Goal: Transaction & Acquisition: Purchase product/service

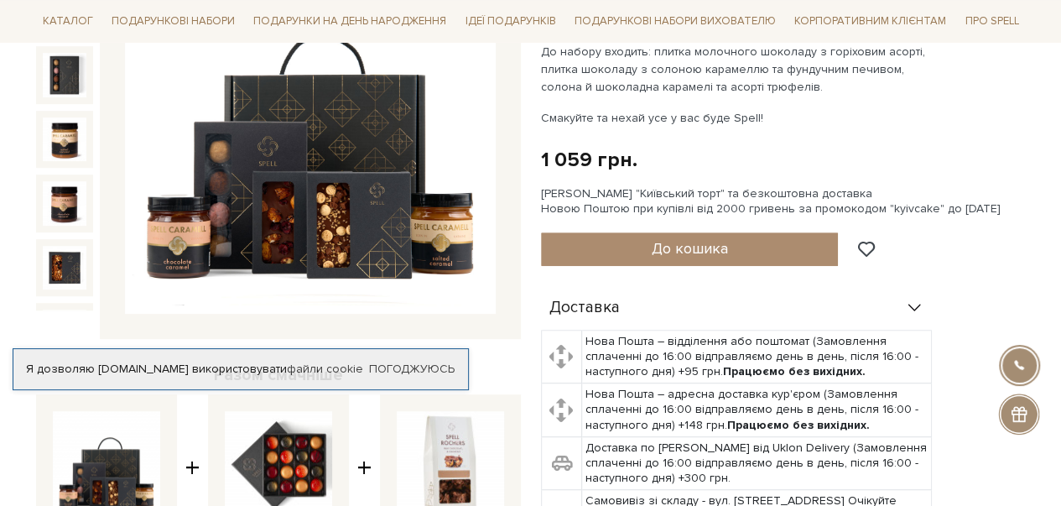
scroll to position [302, 0]
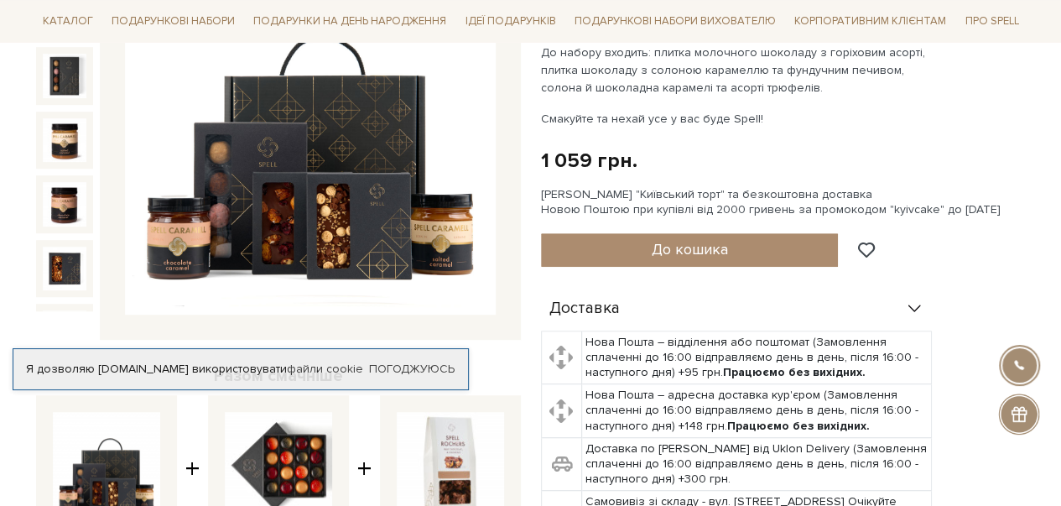
click at [245, 175] on img at bounding box center [310, 130] width 371 height 371
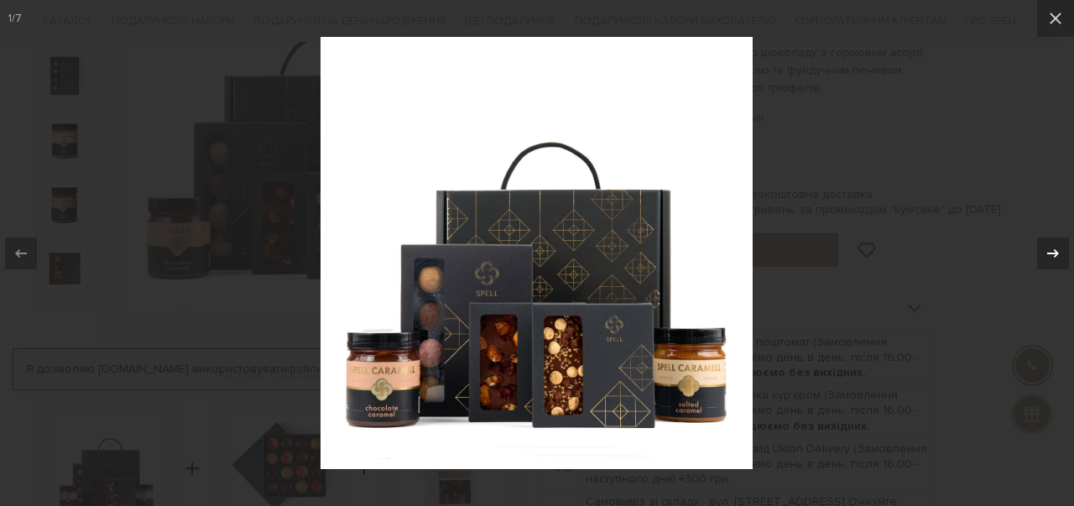
click at [1043, 258] on div "1 / 7" at bounding box center [537, 253] width 1074 height 506
click at [1043, 258] on icon at bounding box center [1053, 253] width 20 height 20
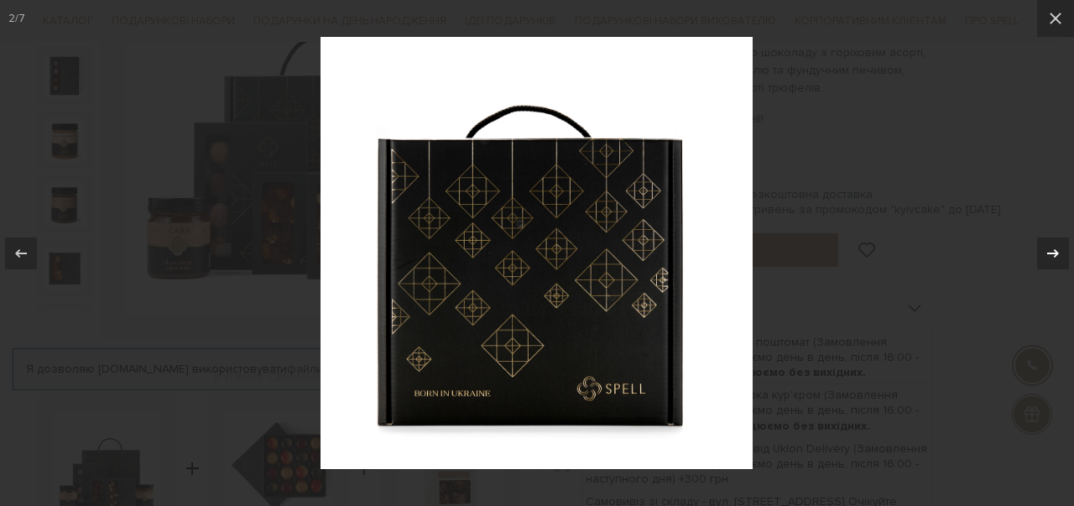
click at [1052, 254] on icon at bounding box center [1053, 253] width 20 height 20
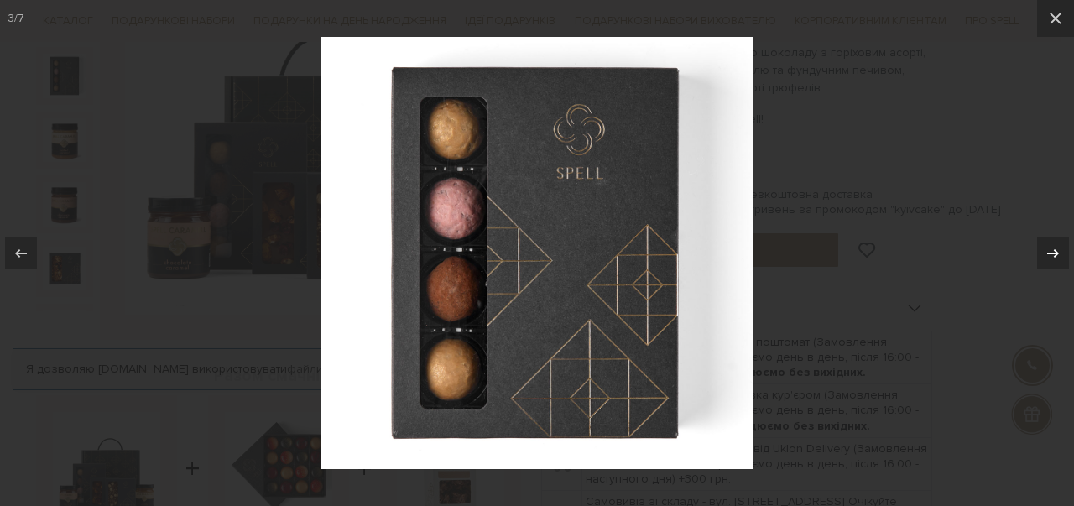
click at [1052, 254] on icon at bounding box center [1053, 253] width 20 height 20
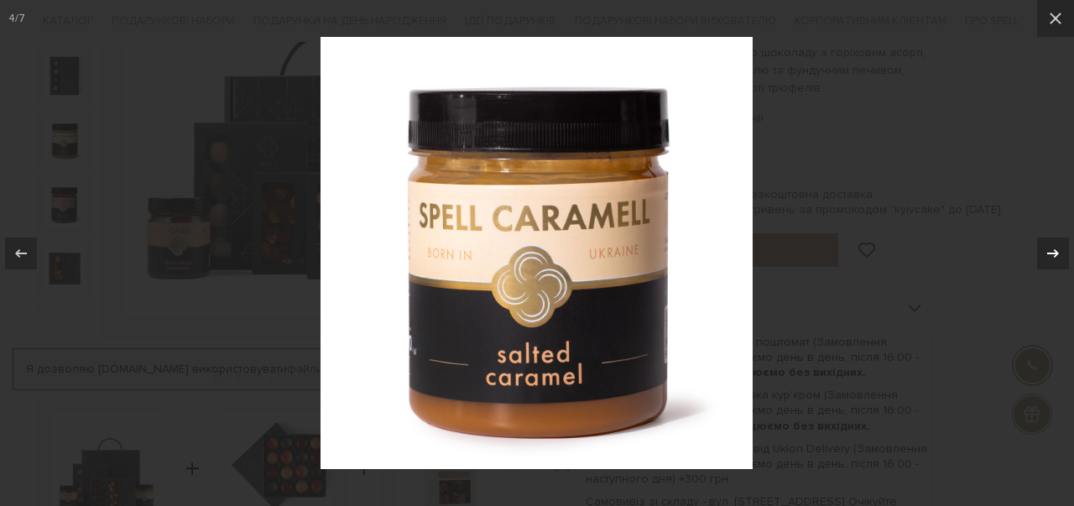
click at [1052, 254] on icon at bounding box center [1053, 253] width 20 height 20
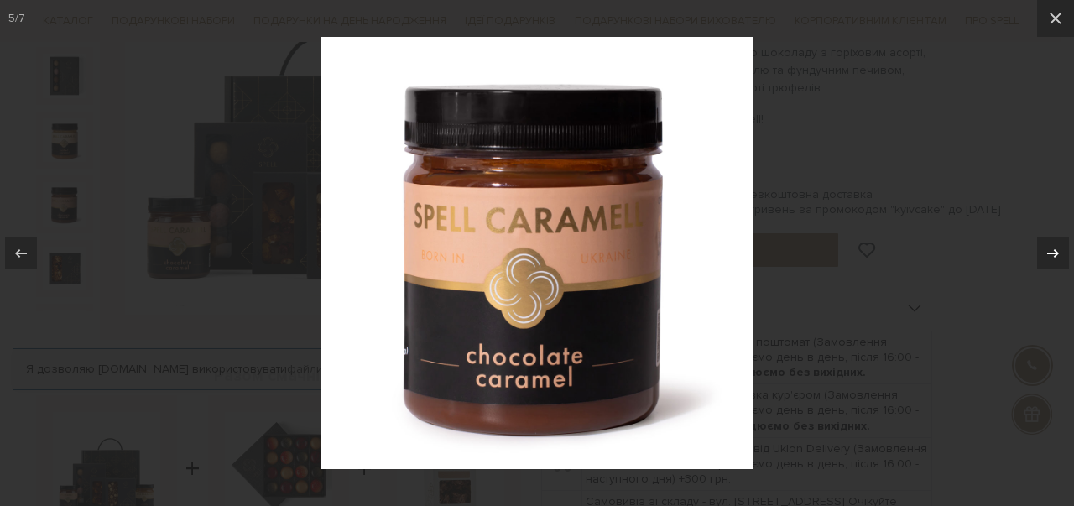
click at [1052, 254] on icon at bounding box center [1053, 253] width 20 height 20
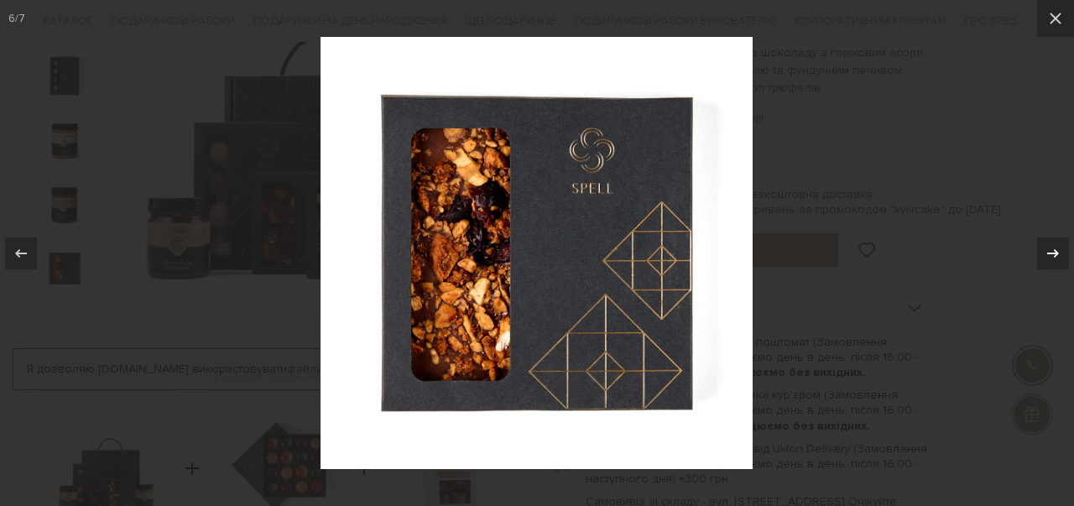
click at [1052, 254] on icon at bounding box center [1053, 253] width 20 height 20
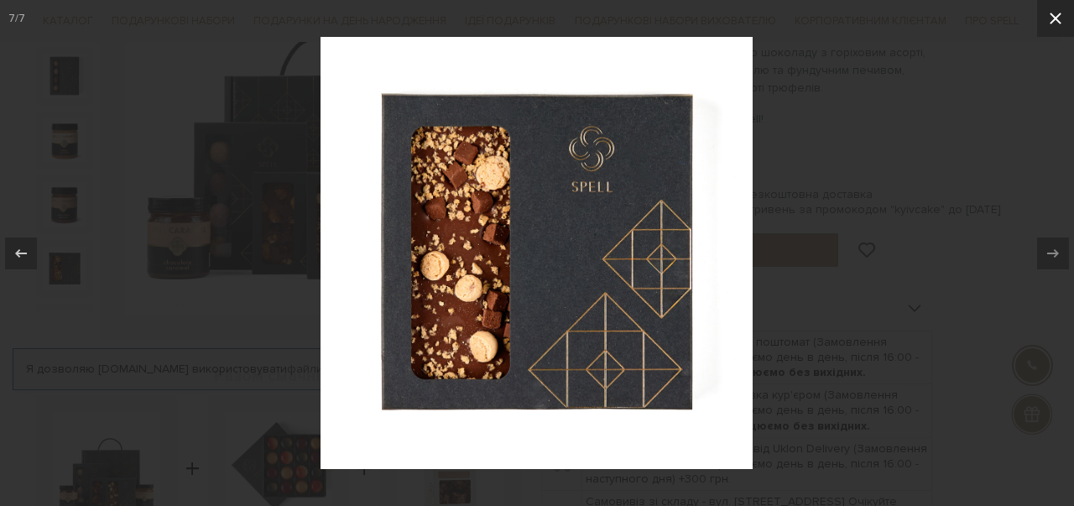
click at [1052, 13] on icon at bounding box center [1055, 18] width 20 height 20
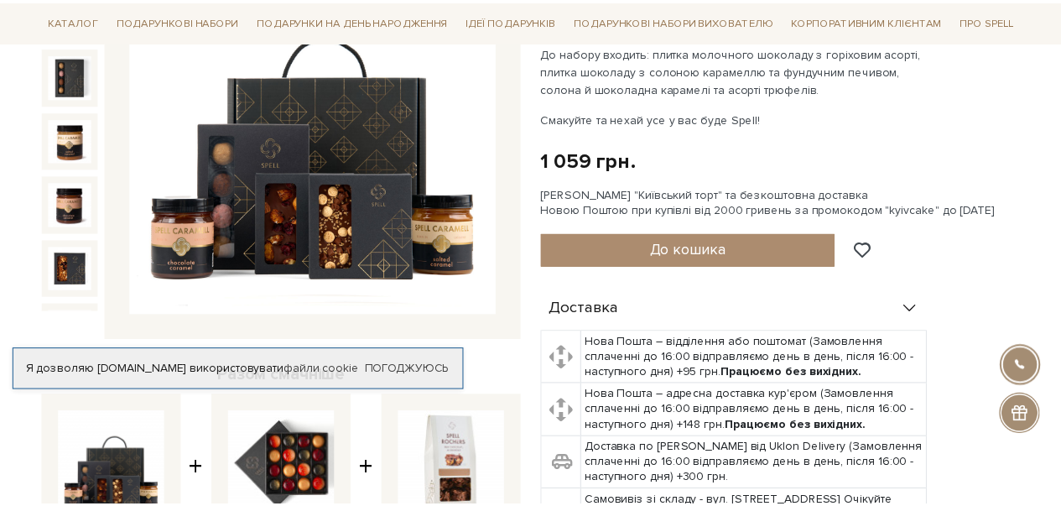
scroll to position [12, 0]
